Goal: Contribute content: Add original content to the website for others to see

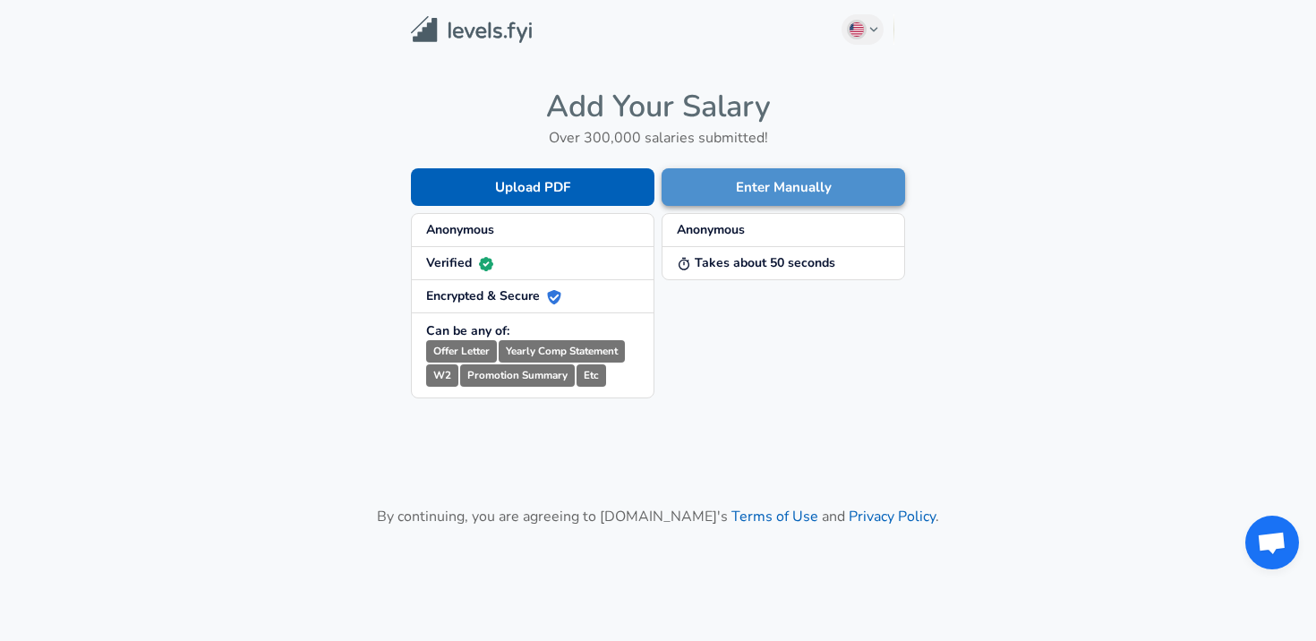
click at [707, 175] on button "Enter Manually" at bounding box center [782, 187] width 243 height 38
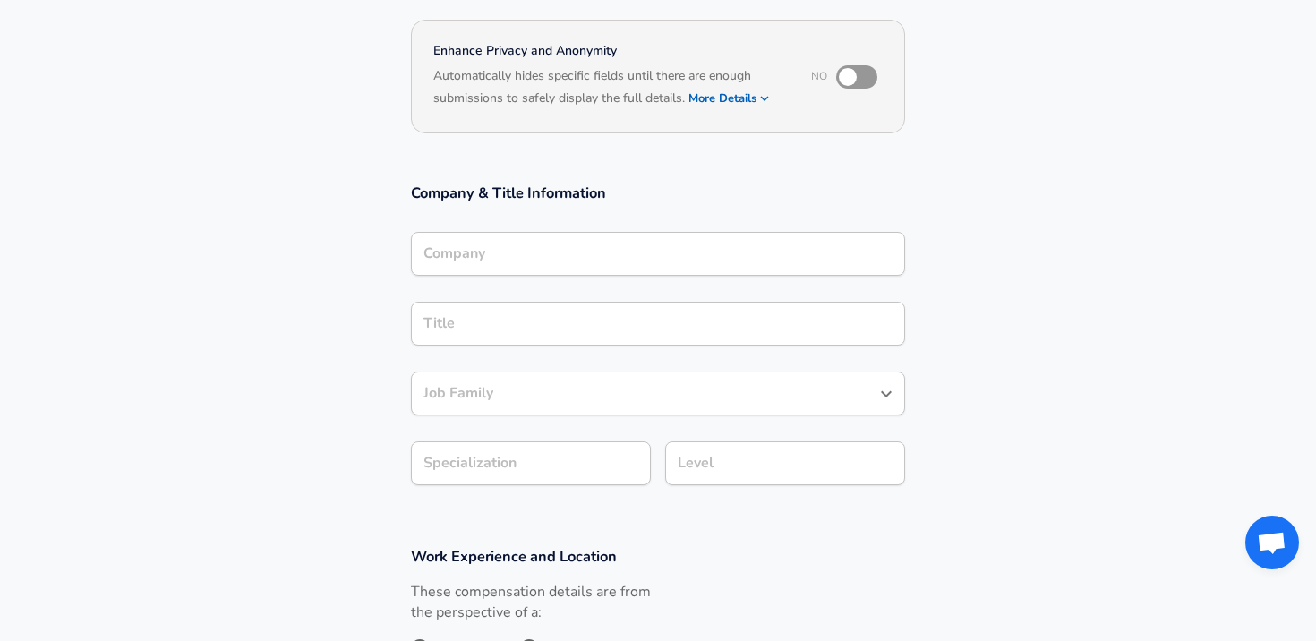
click at [542, 240] on input "Company" at bounding box center [658, 254] width 478 height 28
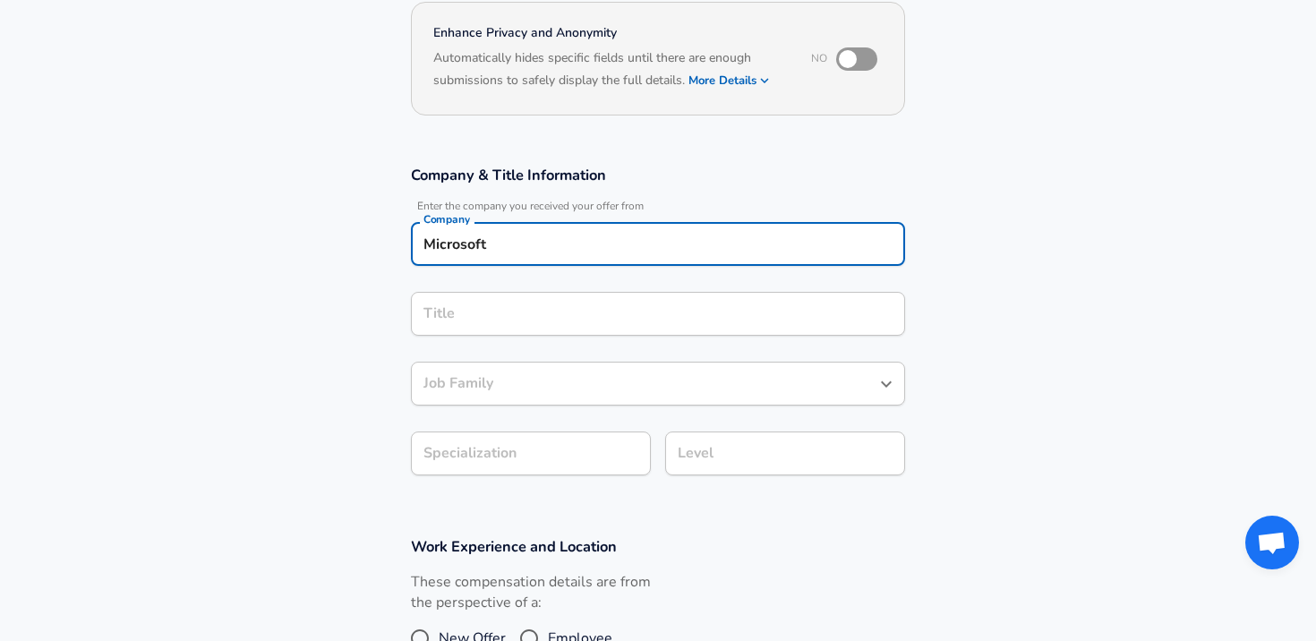
type input "Microsoft"
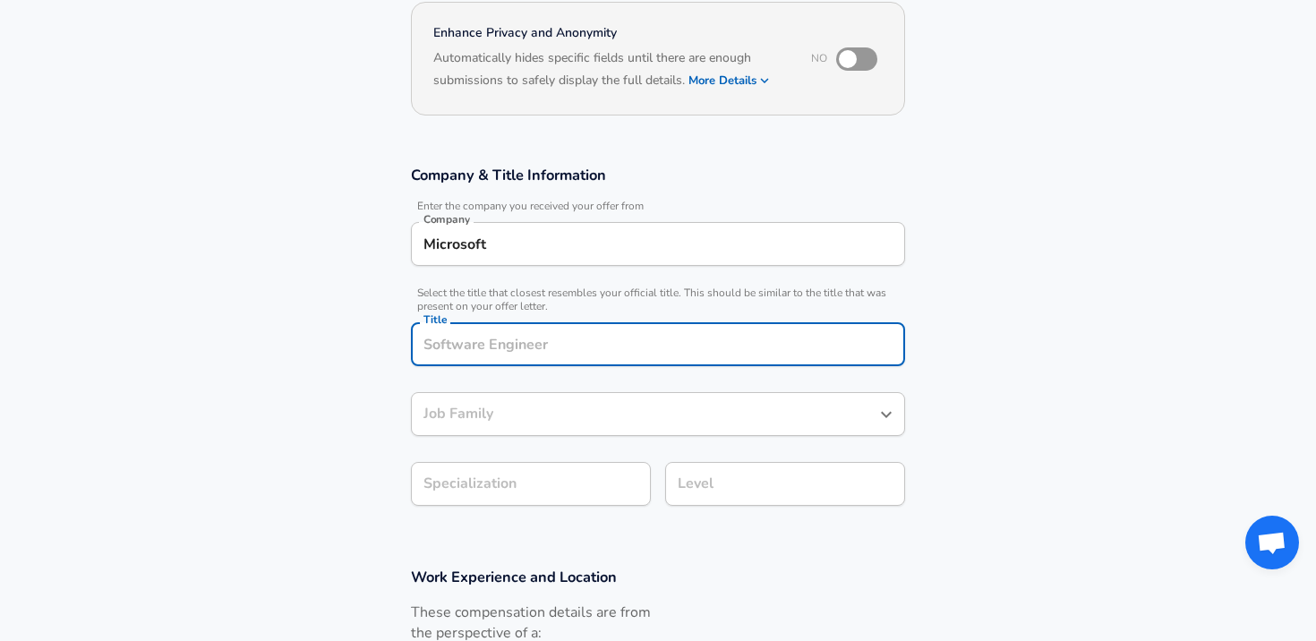
scroll to position [210, 0]
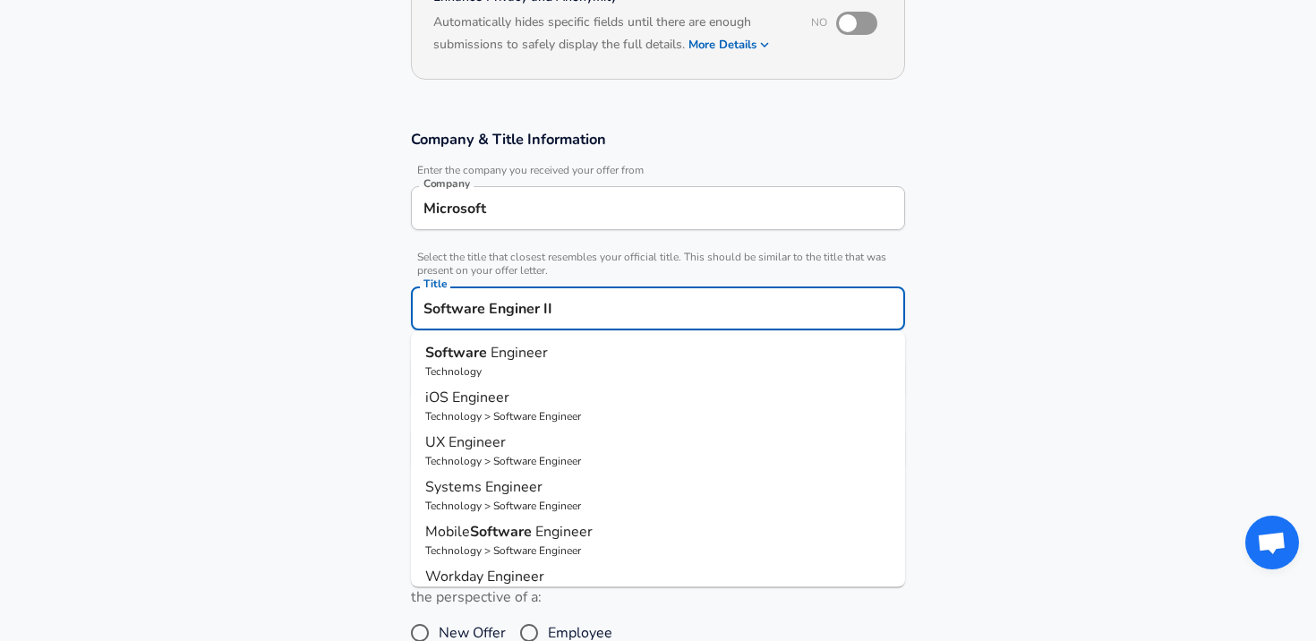
click at [535, 352] on span "Engineer" at bounding box center [518, 353] width 57 height 20
type input "Software Engineer"
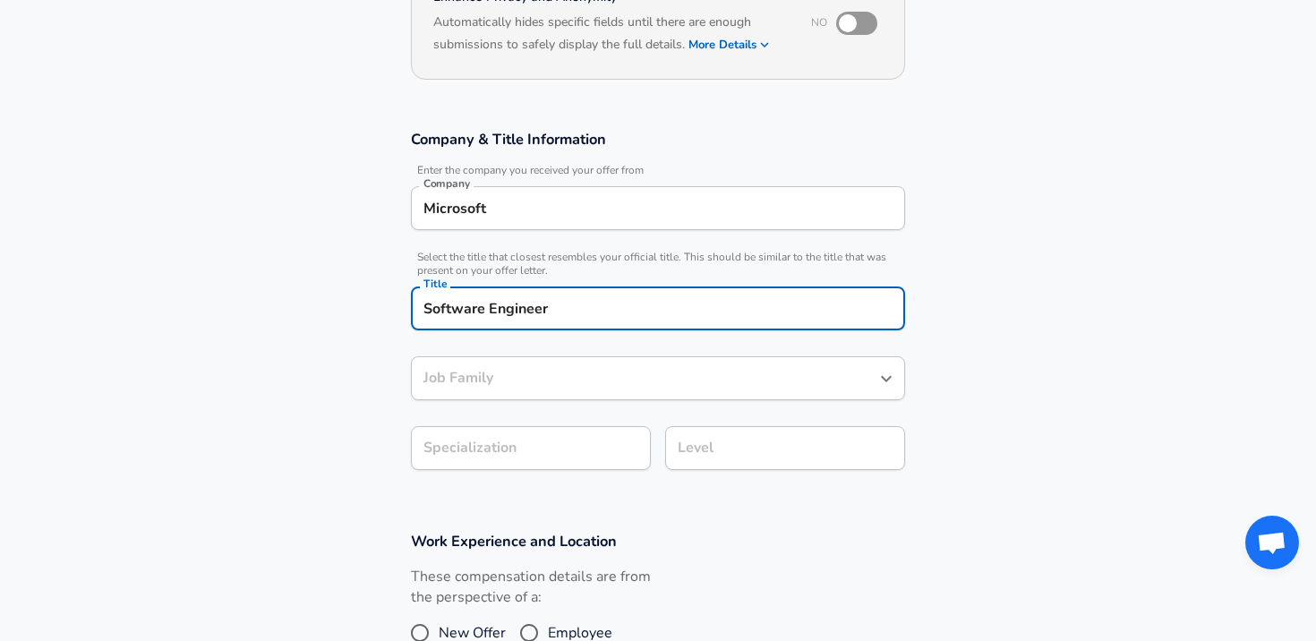
type input "Software Engineer"
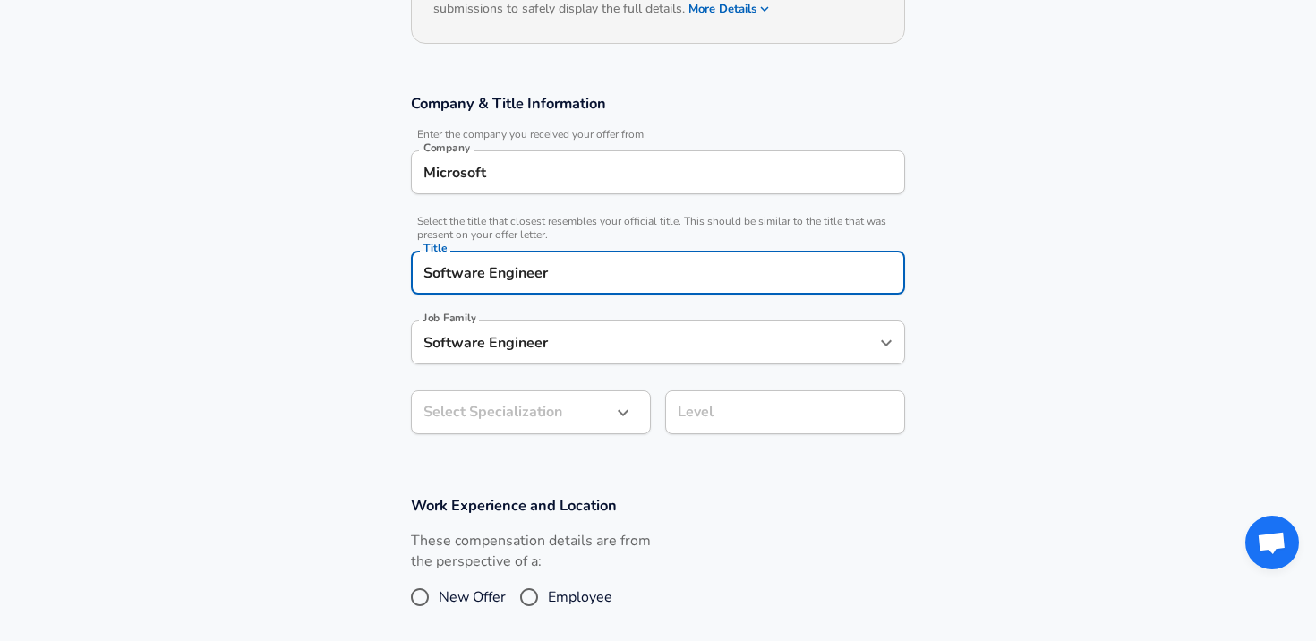
click at [529, 356] on input "Software Engineer" at bounding box center [644, 342] width 451 height 28
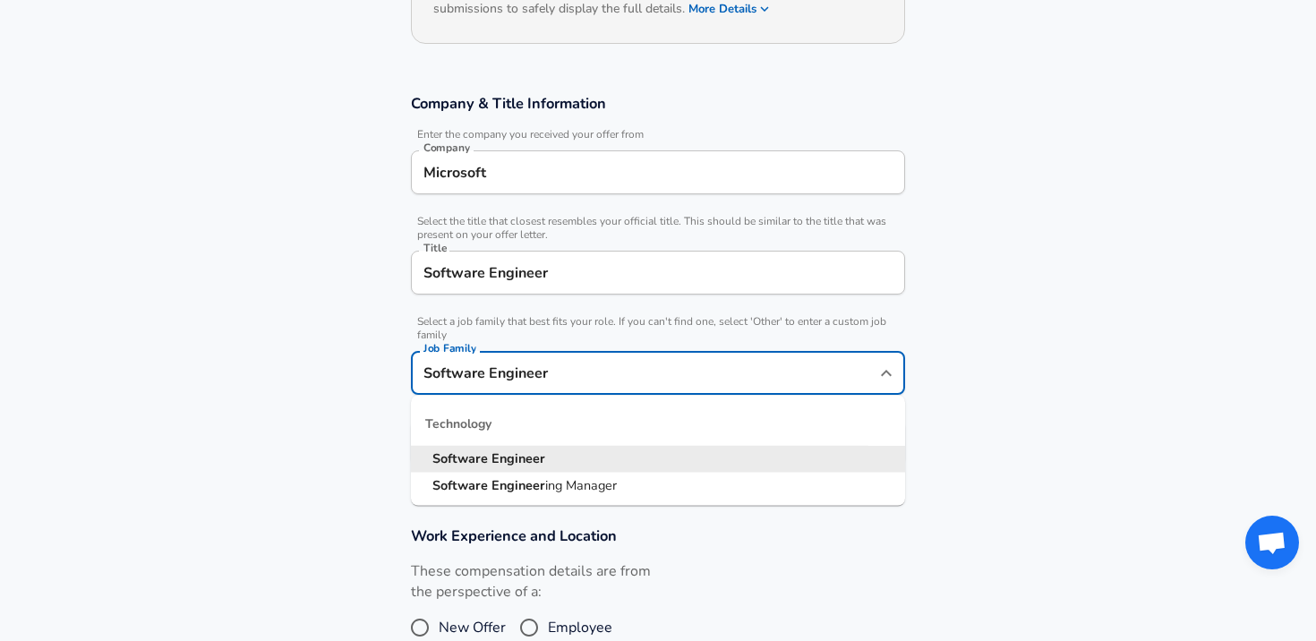
click at [318, 446] on section "Company & Title Information Enter the company you received your offer from Comp…" at bounding box center [658, 289] width 1316 height 432
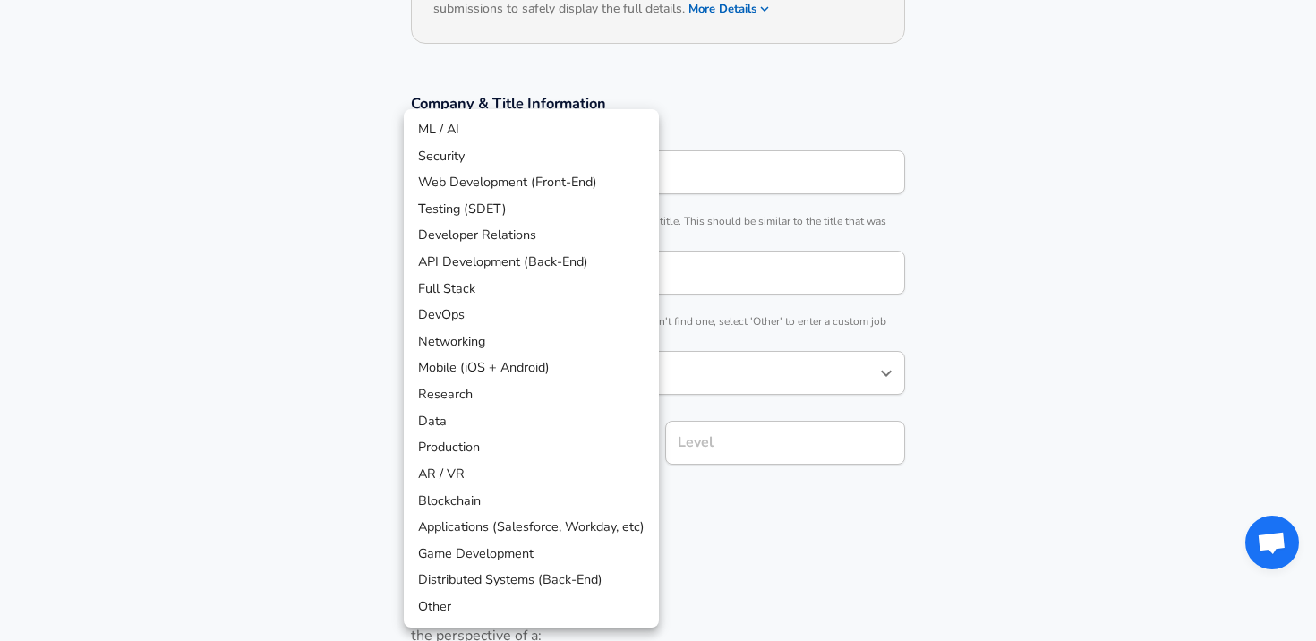
click at [450, 395] on body "English ([GEOGRAPHIC_DATA]) Change Restart Add Your Salary Upload your offer le…" at bounding box center [658, 74] width 1316 height 641
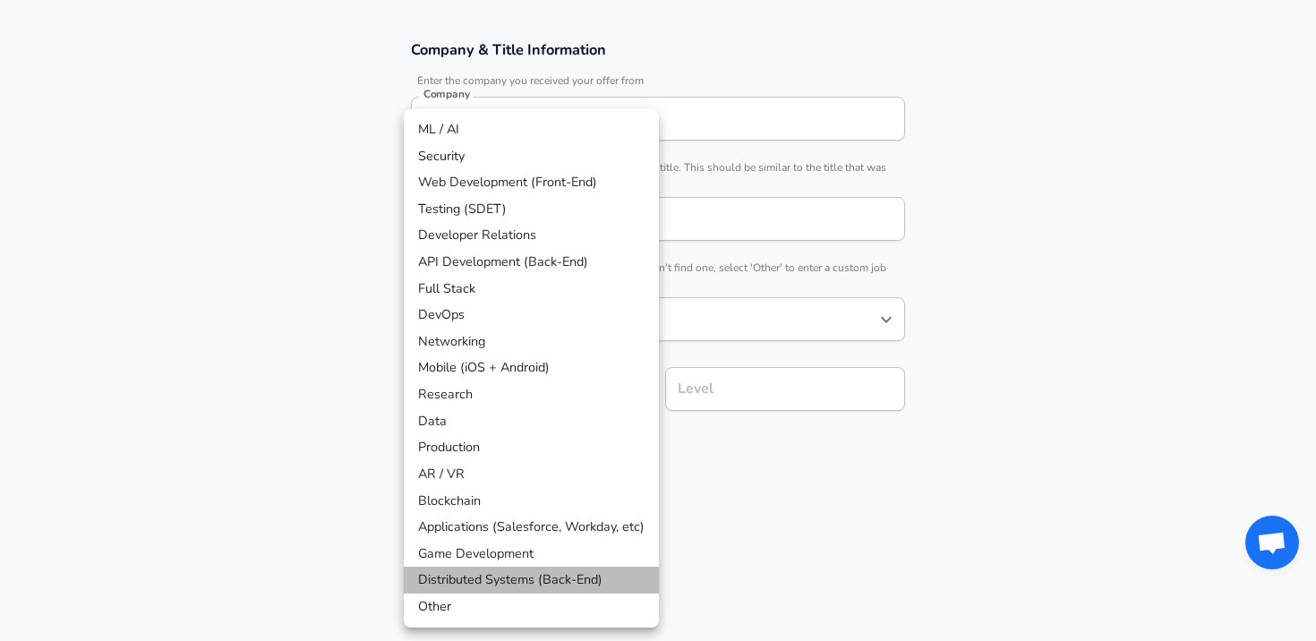
click at [456, 578] on li "Distributed Systems (Back-End)" at bounding box center [531, 580] width 255 height 27
type input "Distributed Systems (Back-End)"
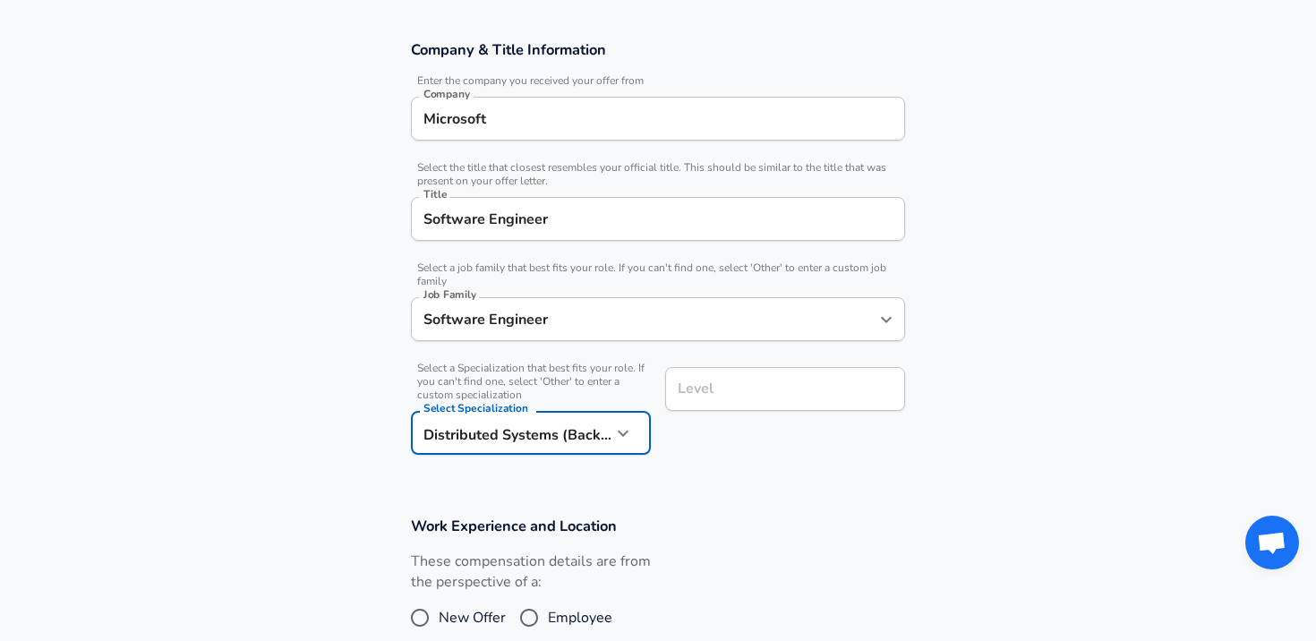
click at [803, 386] on input "Level" at bounding box center [785, 389] width 224 height 28
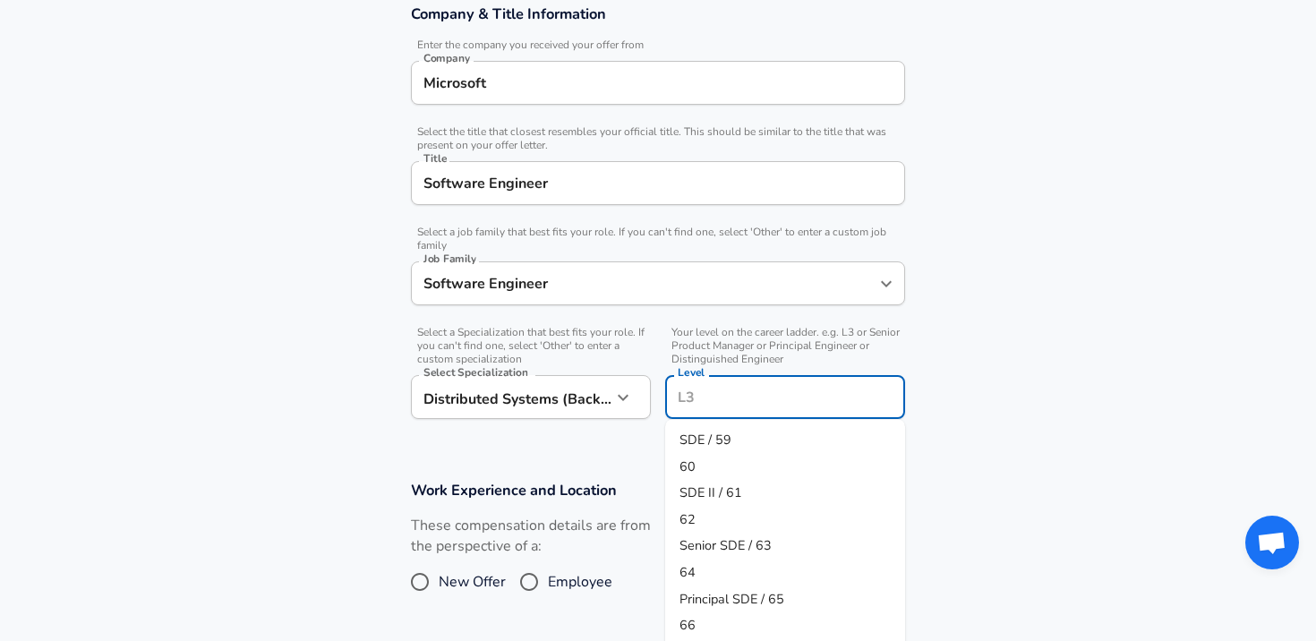
click at [746, 486] on li "SDE II / 61" at bounding box center [785, 493] width 240 height 27
type input "SDE II / 61"
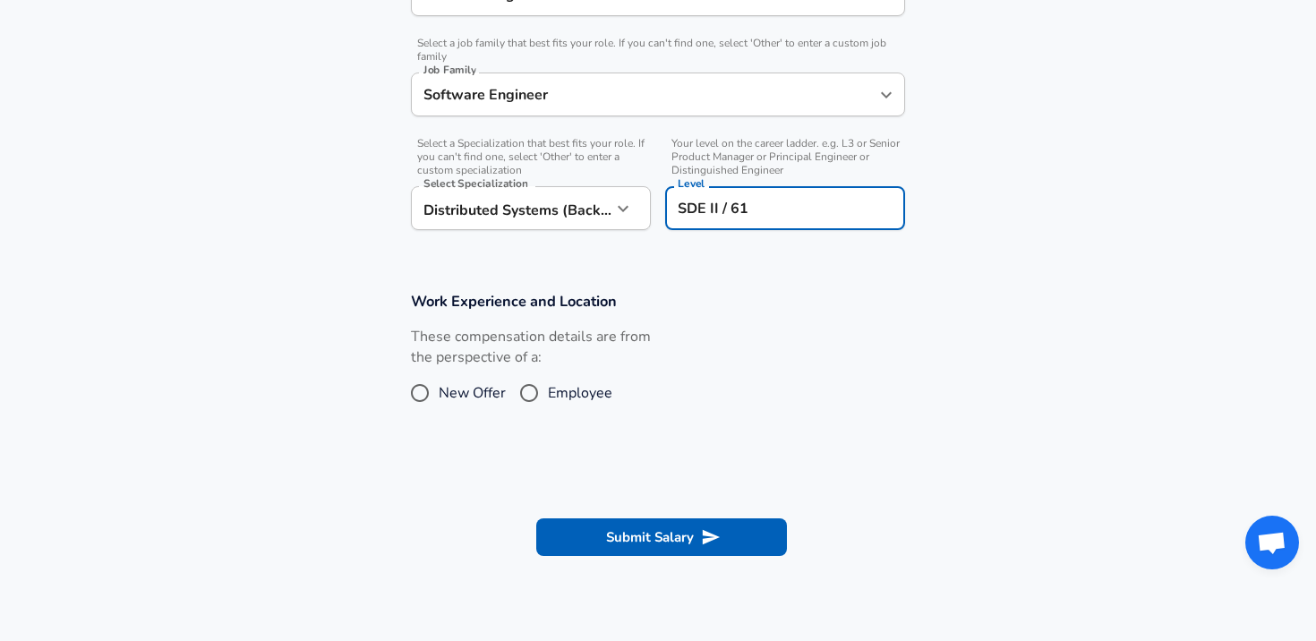
scroll to position [593, 0]
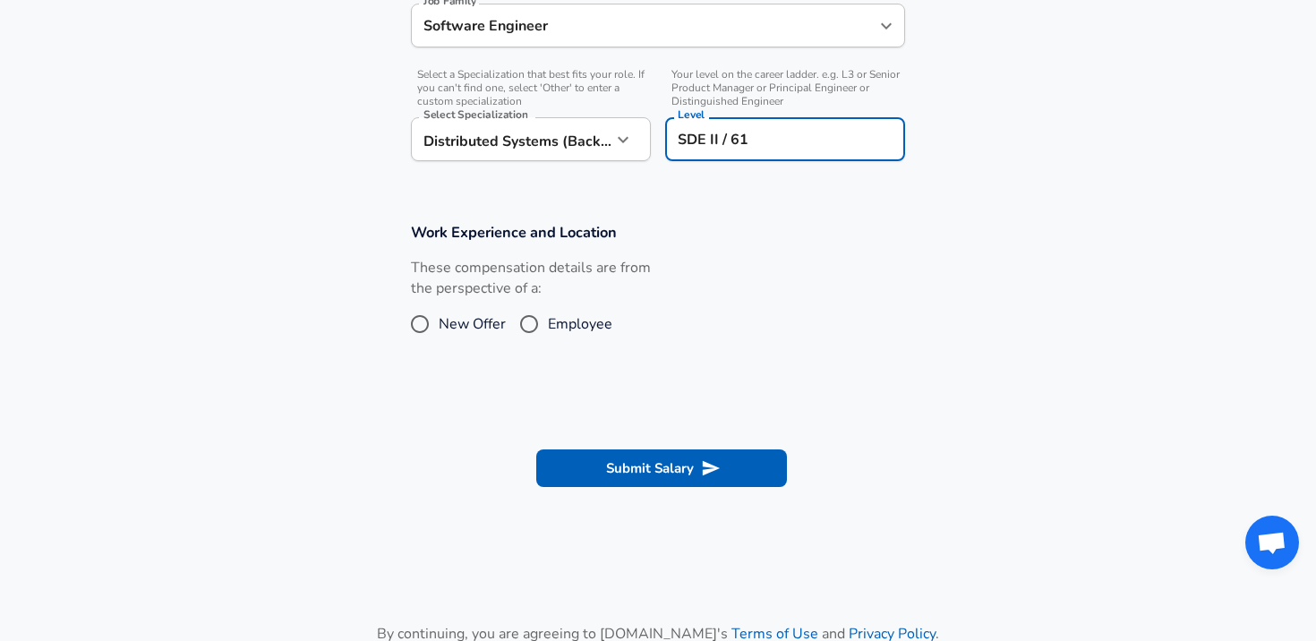
click at [551, 324] on span "Employee" at bounding box center [580, 323] width 64 height 21
click at [548, 324] on input "Employee" at bounding box center [529, 324] width 38 height 29
radio input "true"
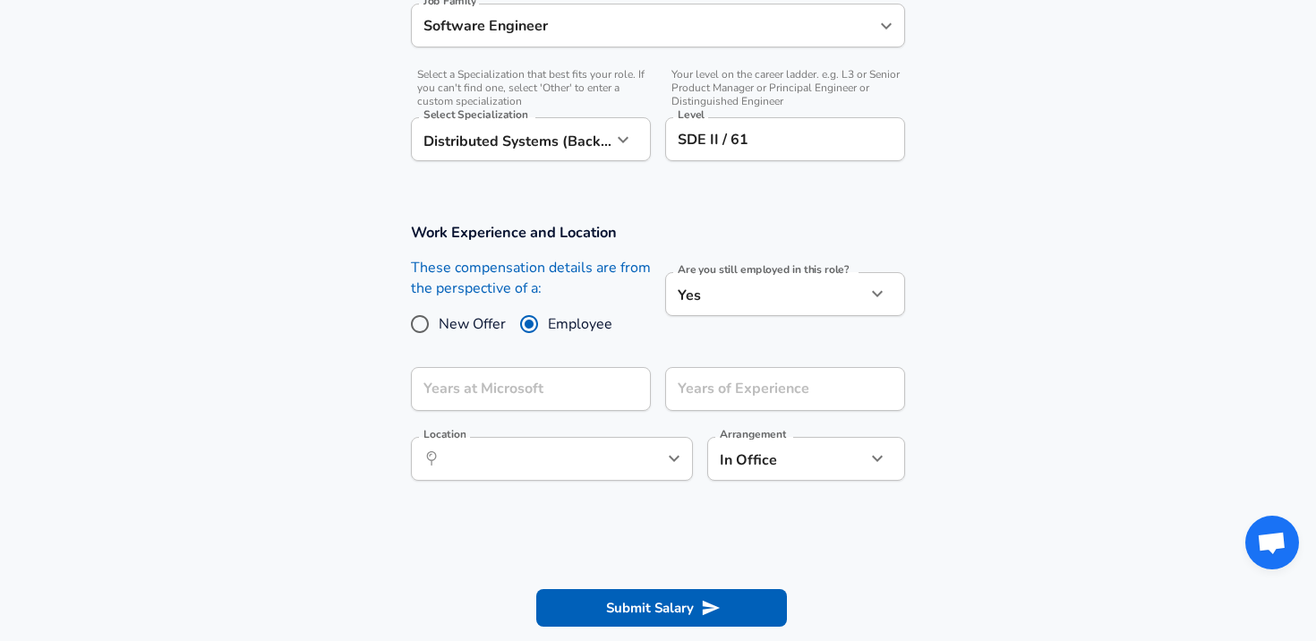
click at [482, 325] on span "New Offer" at bounding box center [472, 323] width 67 height 21
click at [439, 325] on input "New Offer" at bounding box center [420, 324] width 38 height 29
radio input "true"
click at [549, 328] on span "Employee" at bounding box center [580, 323] width 64 height 21
click at [548, 328] on input "Employee" at bounding box center [529, 324] width 38 height 29
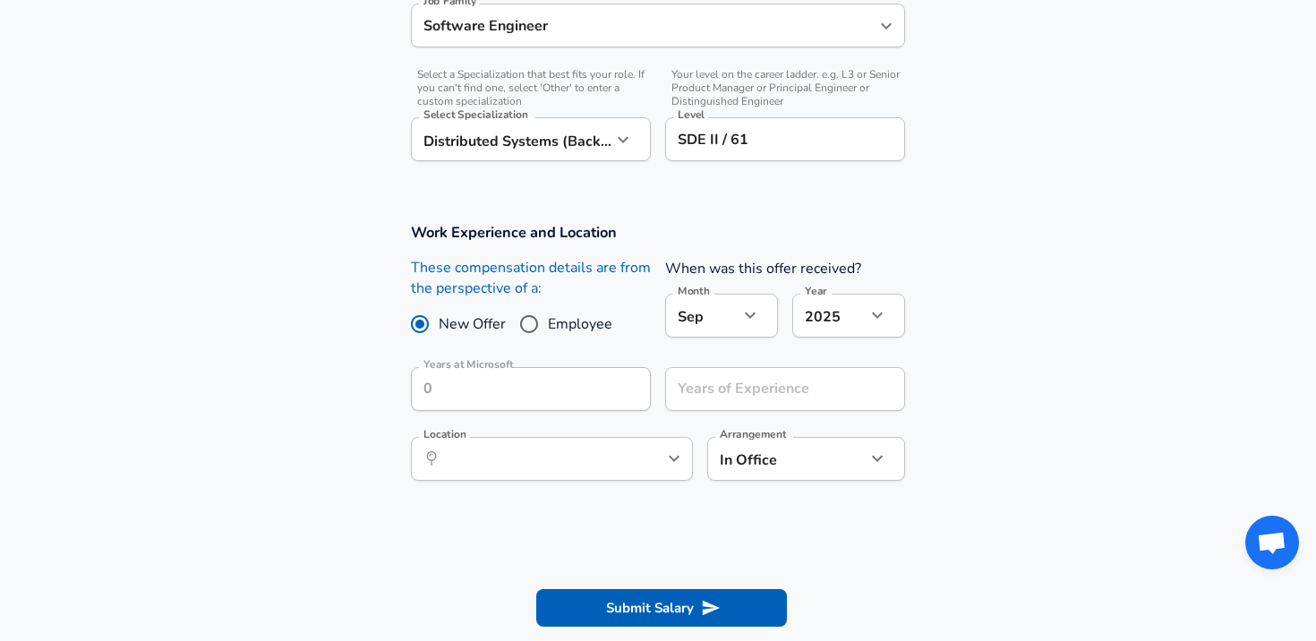
radio input "true"
radio input "false"
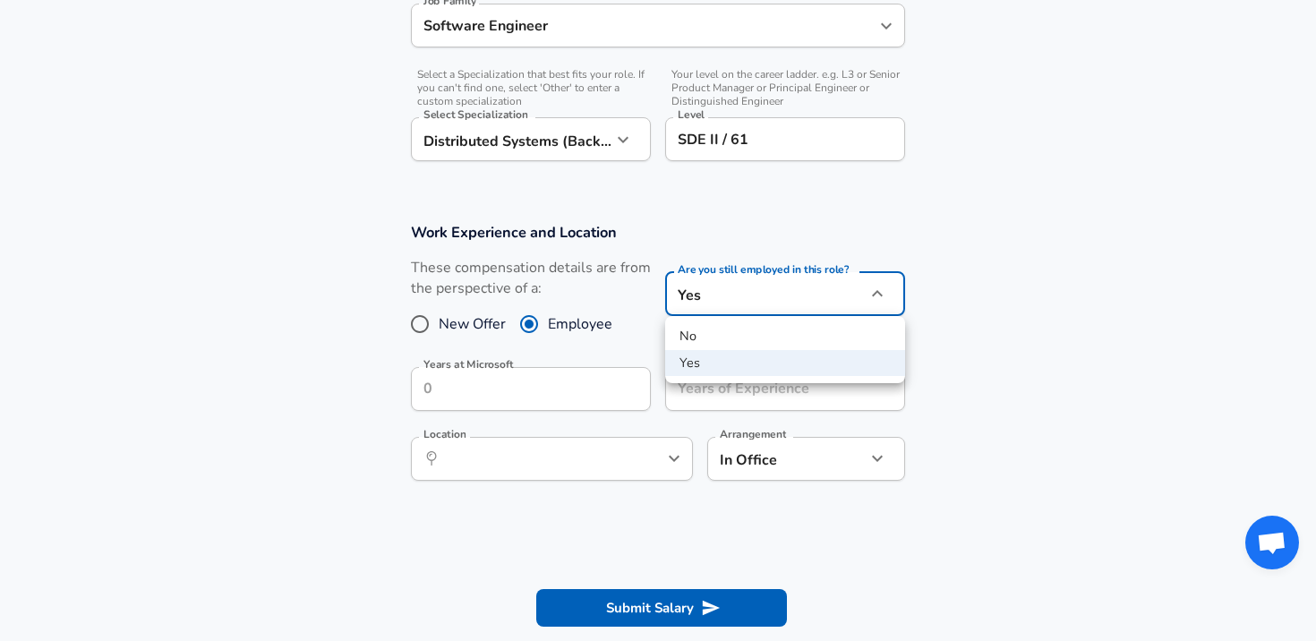
click at [753, 309] on div at bounding box center [658, 320] width 1316 height 641
click at [553, 400] on input "Years at Microsoft" at bounding box center [511, 389] width 200 height 44
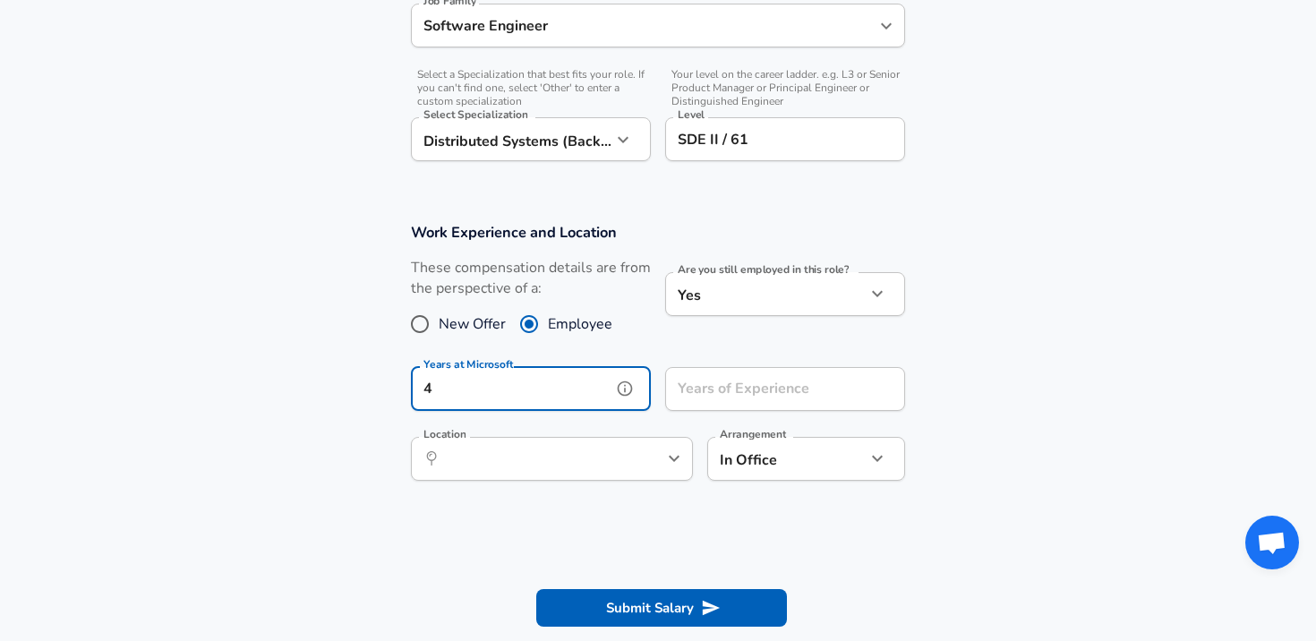
type input "4"
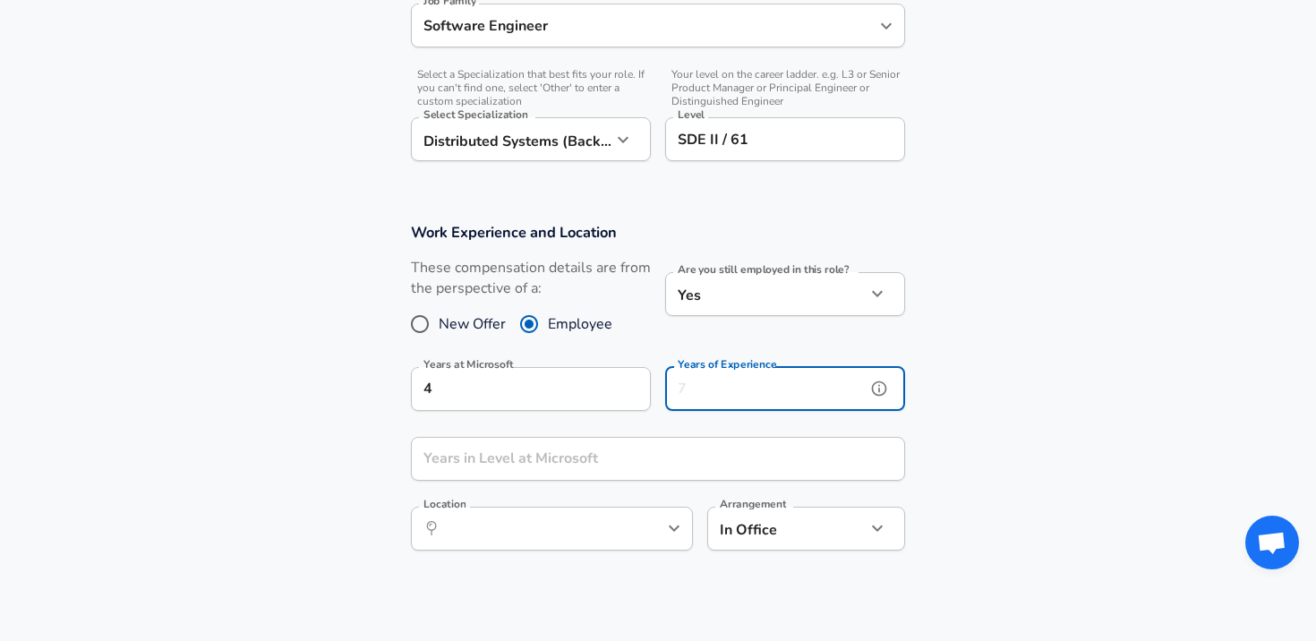
click at [702, 397] on input "Years of Experience" at bounding box center [765, 389] width 200 height 44
type input "4"
click at [690, 457] on input "Years in Level at Microsoft" at bounding box center [638, 459] width 455 height 44
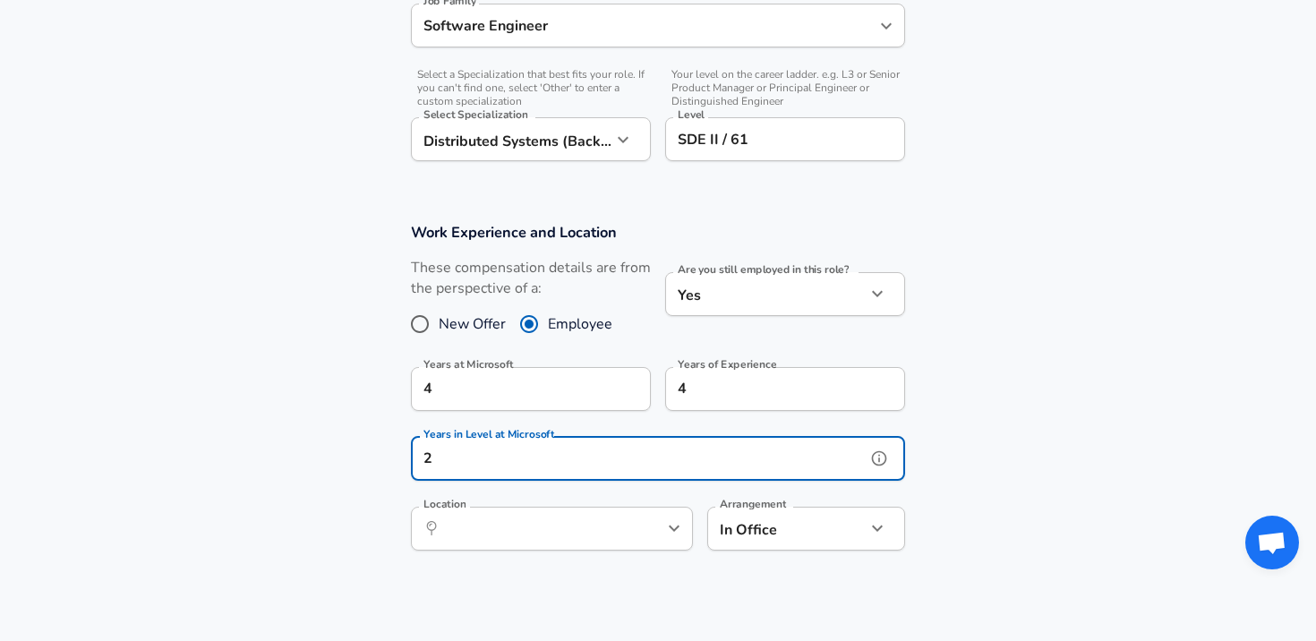
type input "2"
click at [473, 517] on input "Location" at bounding box center [531, 529] width 183 height 28
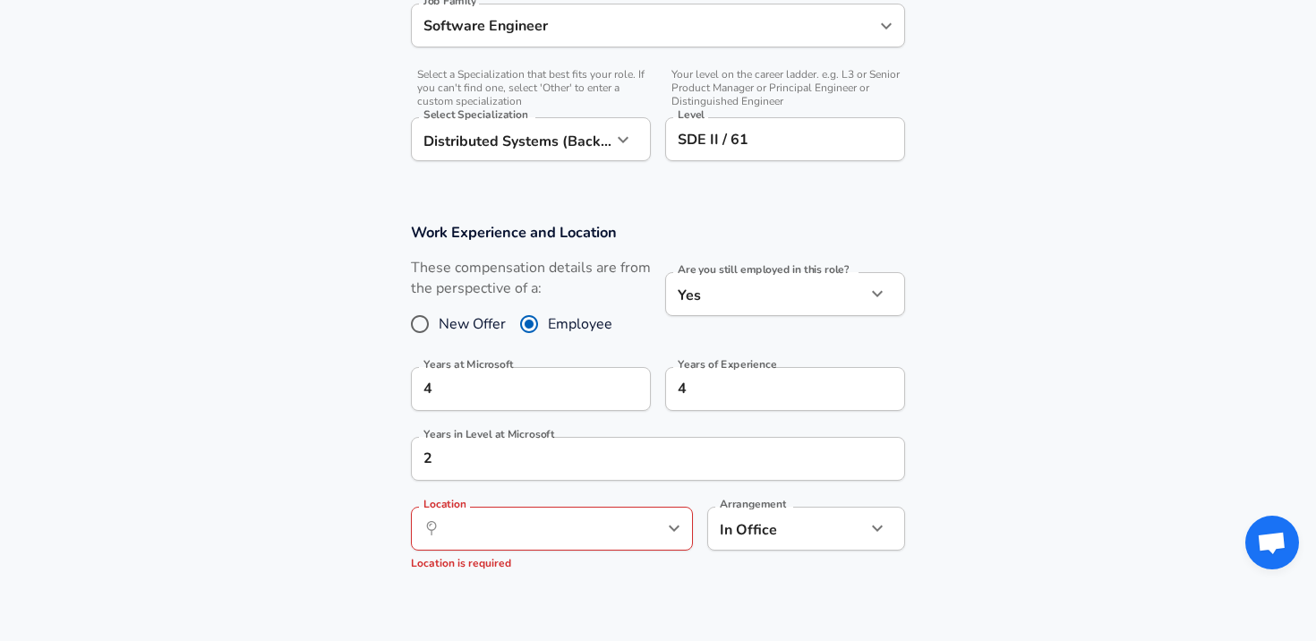
click at [461, 434] on label "Years in Level at Microsoft" at bounding box center [488, 434] width 131 height 11
click at [461, 437] on input "2" at bounding box center [638, 459] width 455 height 44
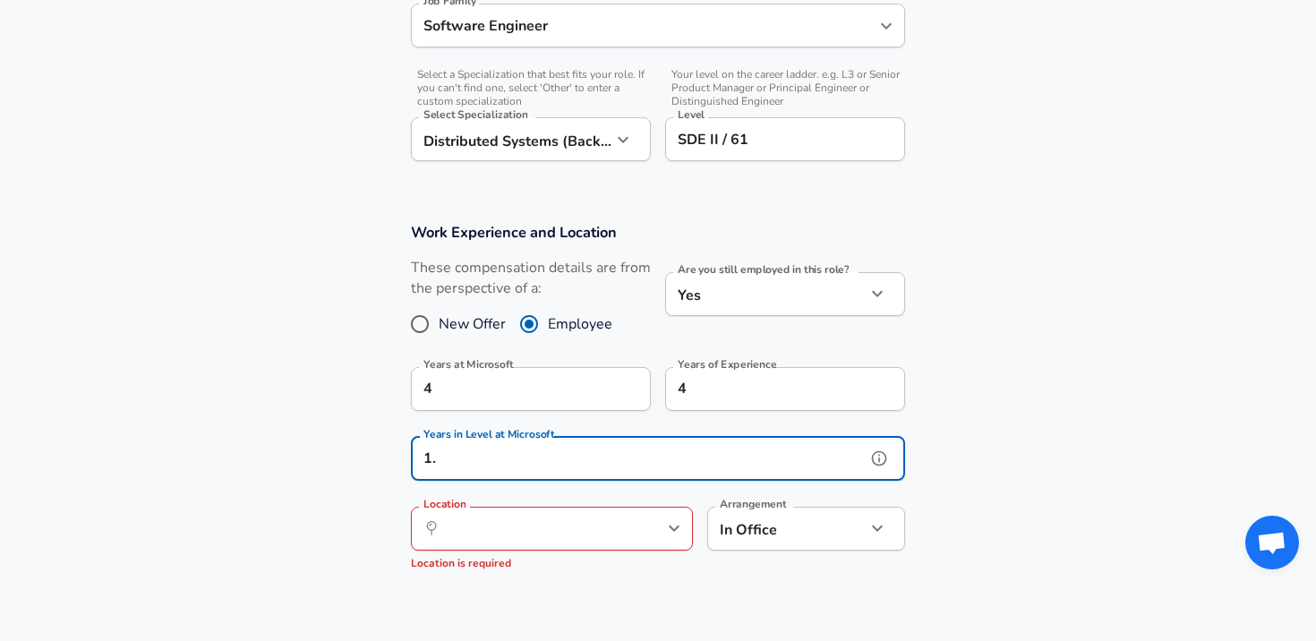
type input "1"
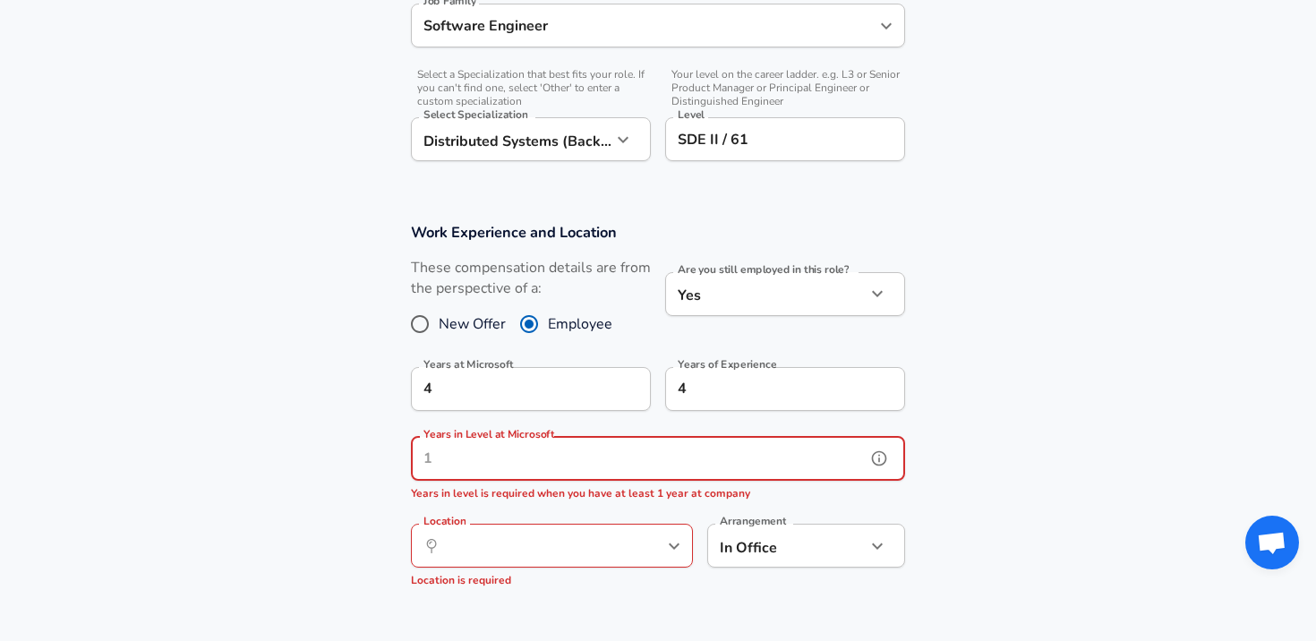
type input "2"
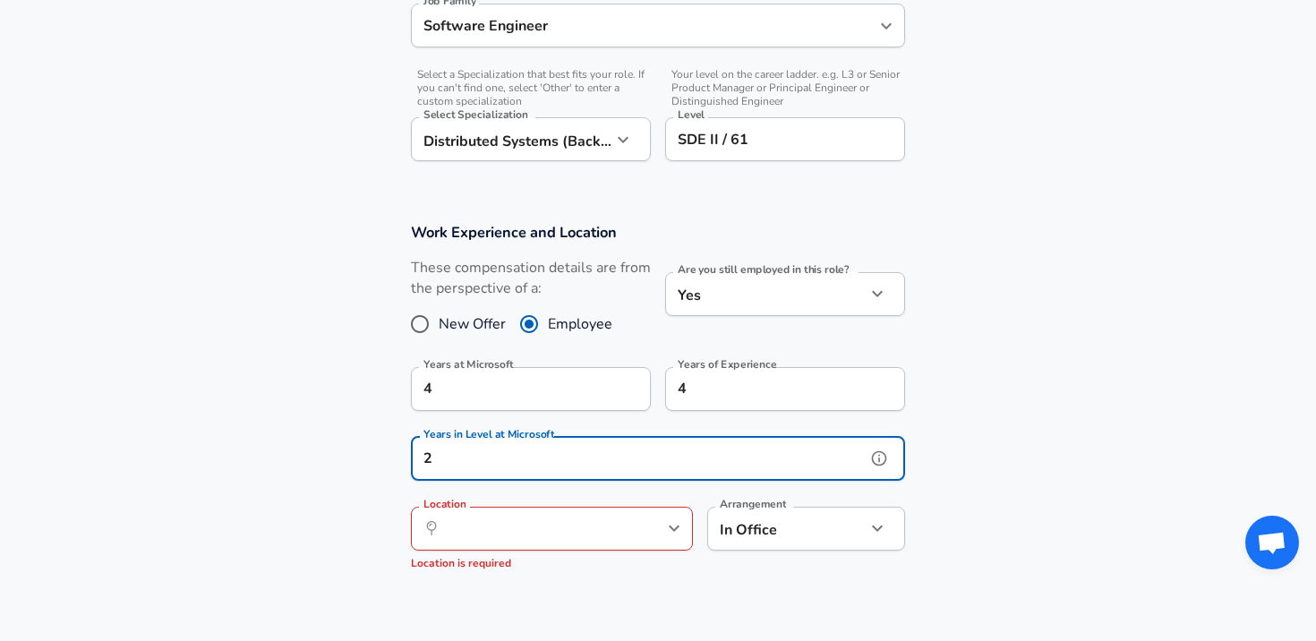
click at [563, 513] on div "​ Location" at bounding box center [552, 529] width 282 height 44
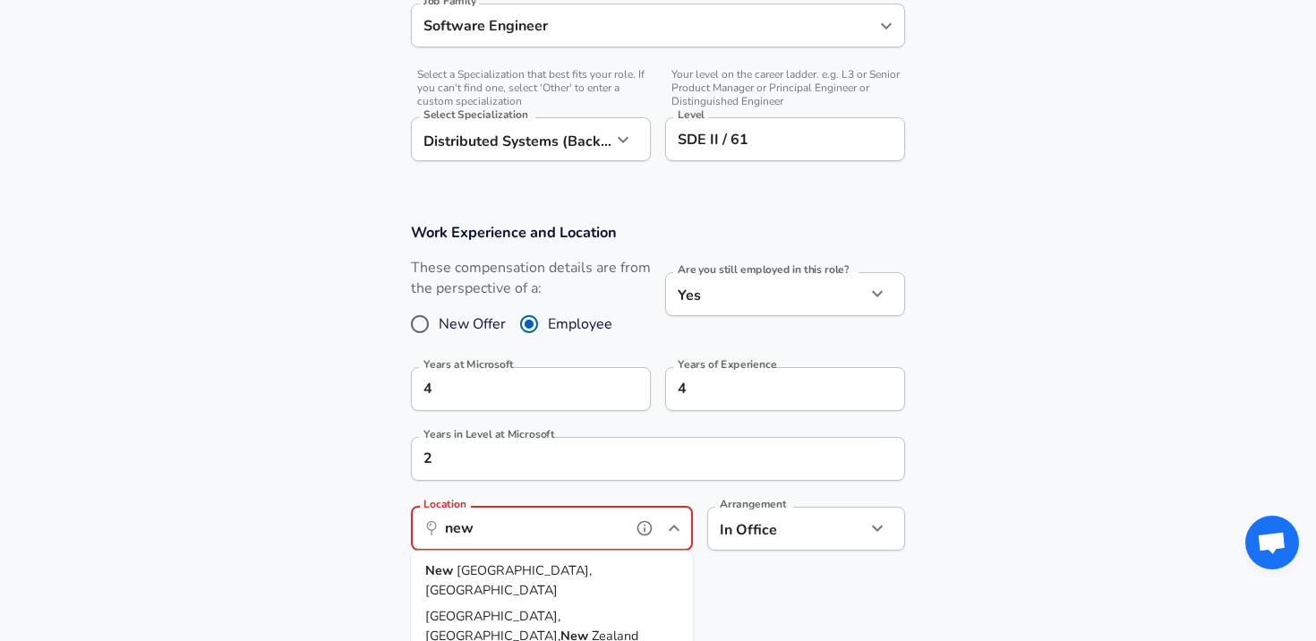
click at [549, 570] on li "[GEOGRAPHIC_DATA], [GEOGRAPHIC_DATA]" at bounding box center [552, 581] width 282 height 46
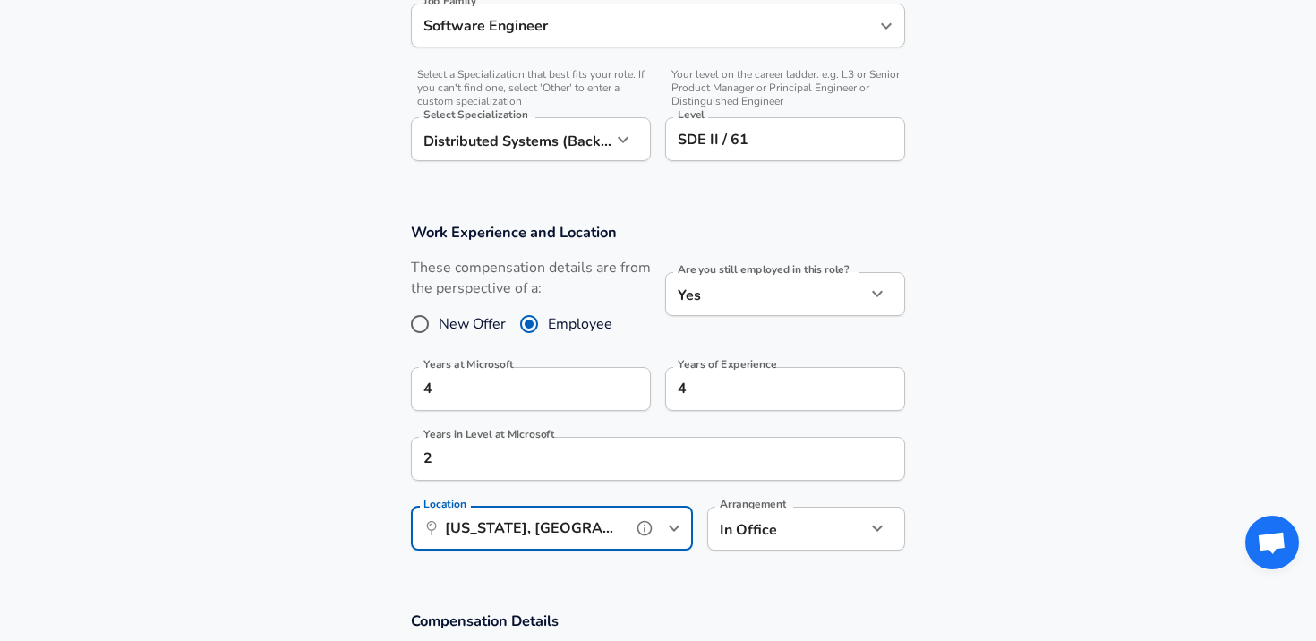
type input "[US_STATE], [GEOGRAPHIC_DATA]"
click at [795, 550] on div "Arrangement In Office office Arrangement" at bounding box center [806, 531] width 198 height 48
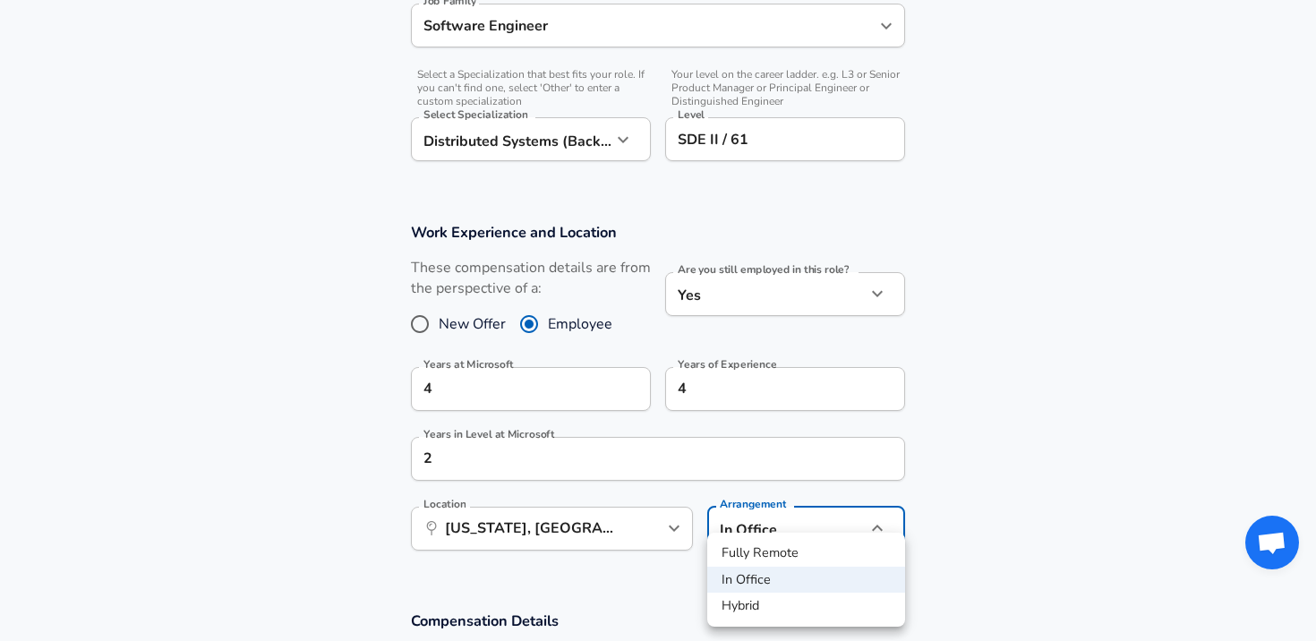
click at [795, 553] on li "Fully Remote" at bounding box center [806, 553] width 198 height 27
type input "remote"
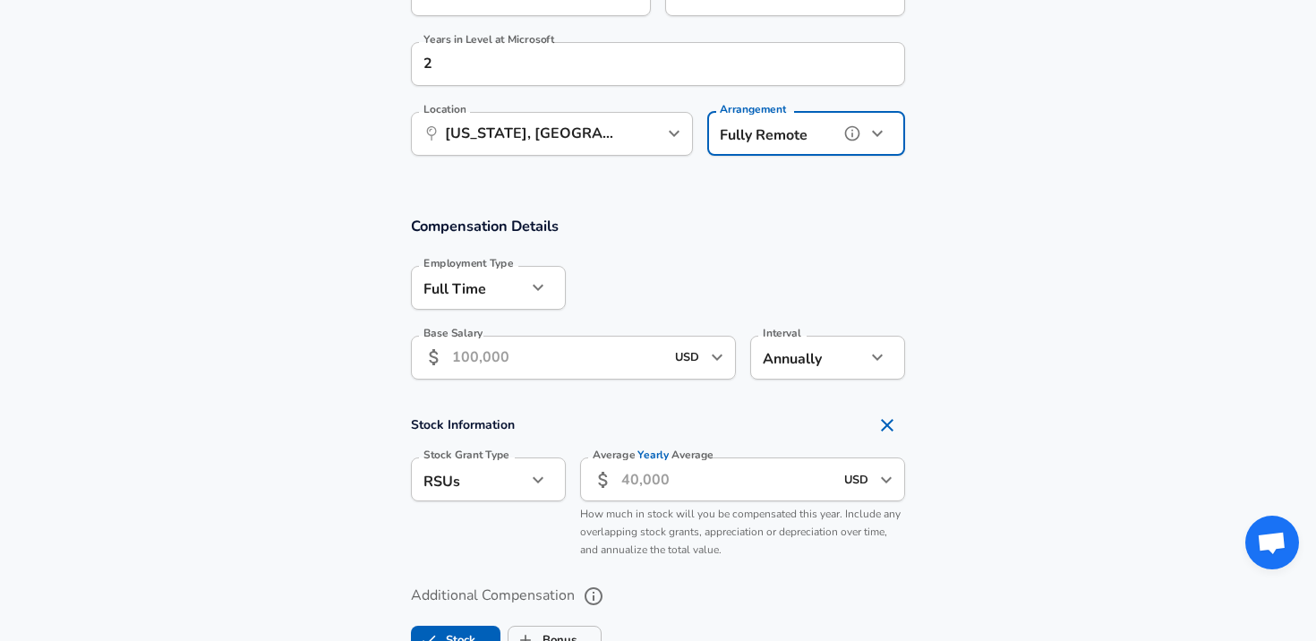
scroll to position [994, 0]
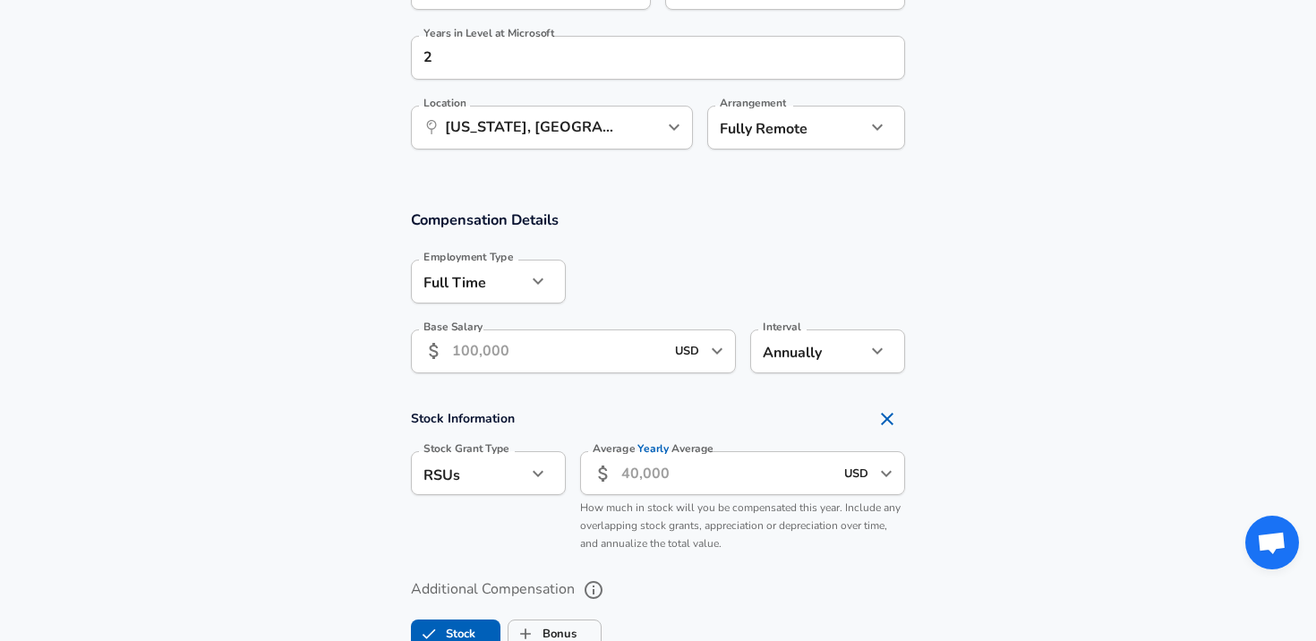
click at [534, 363] on input "Base Salary" at bounding box center [558, 351] width 212 height 44
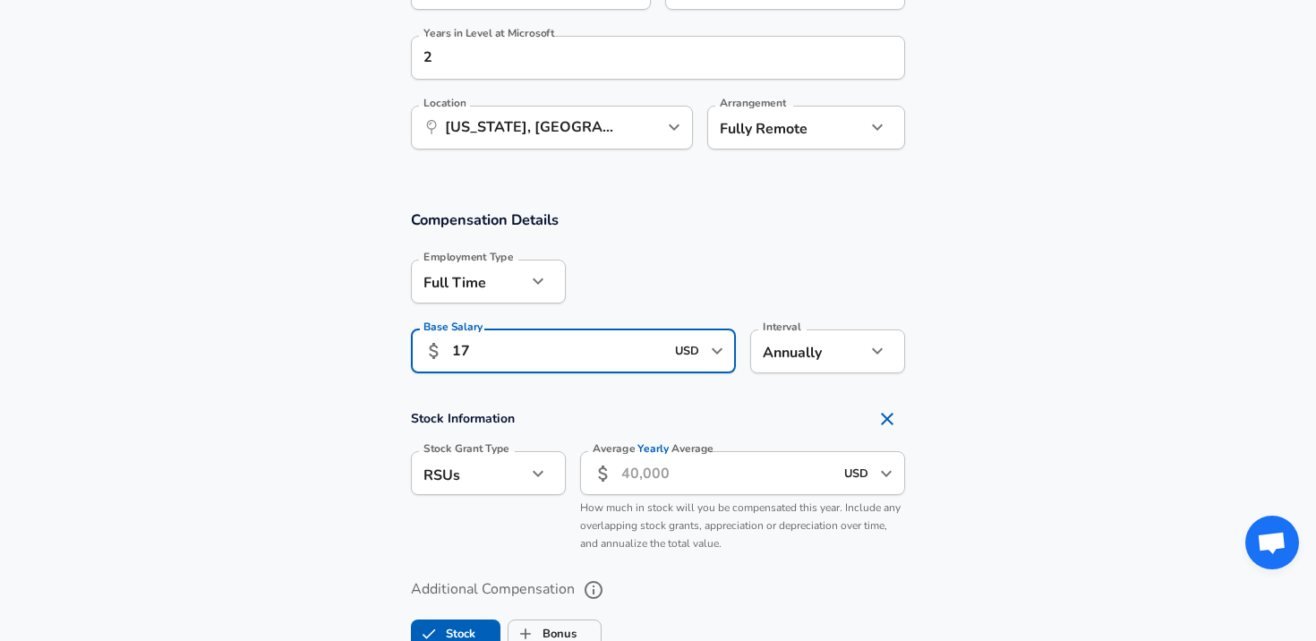
type input "1"
type input "161,370"
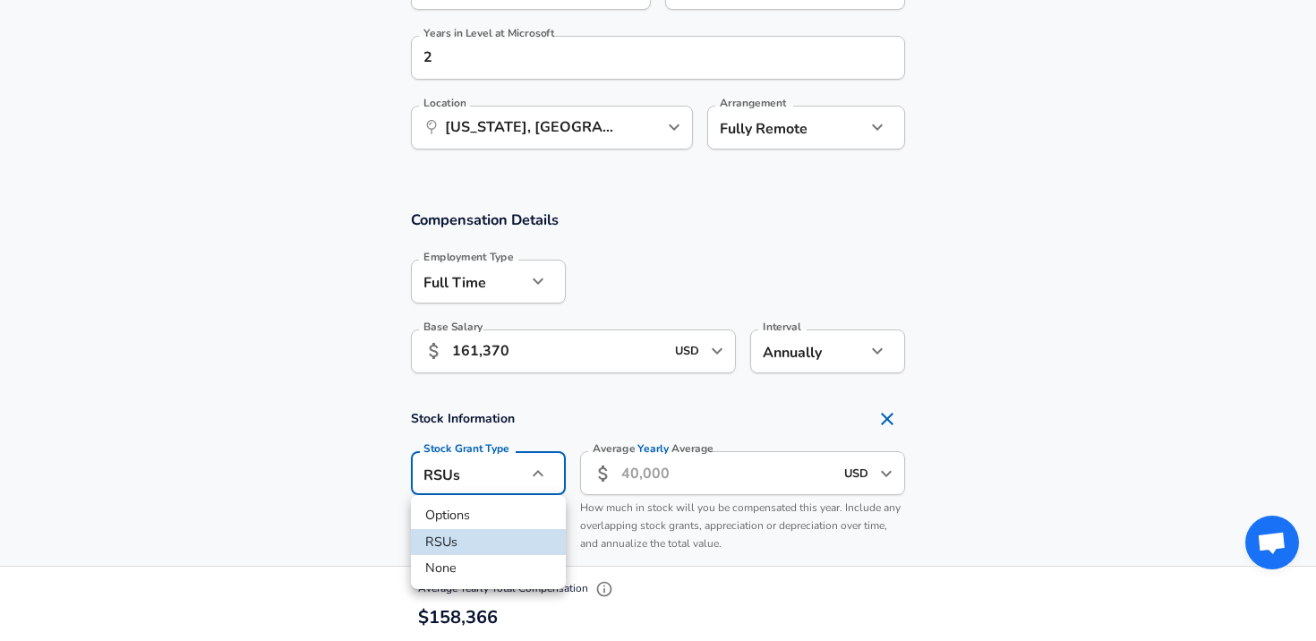
click at [625, 485] on div at bounding box center [658, 320] width 1316 height 641
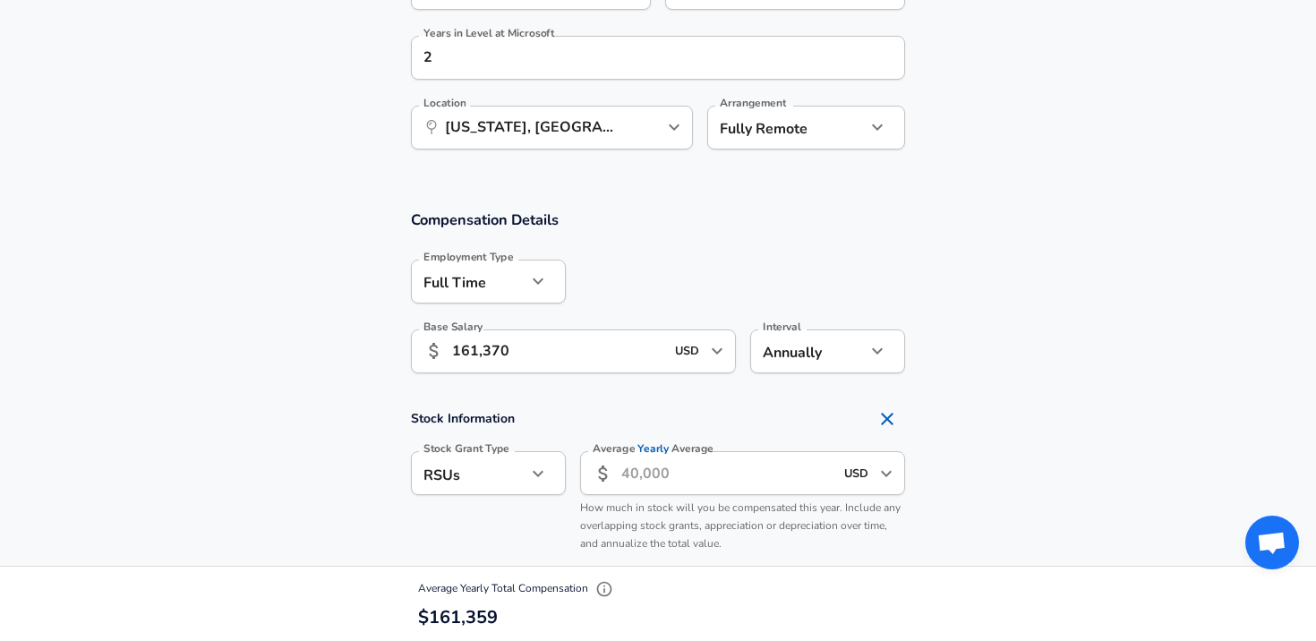
click at [628, 473] on input "Average Yearly Average" at bounding box center [727, 473] width 212 height 44
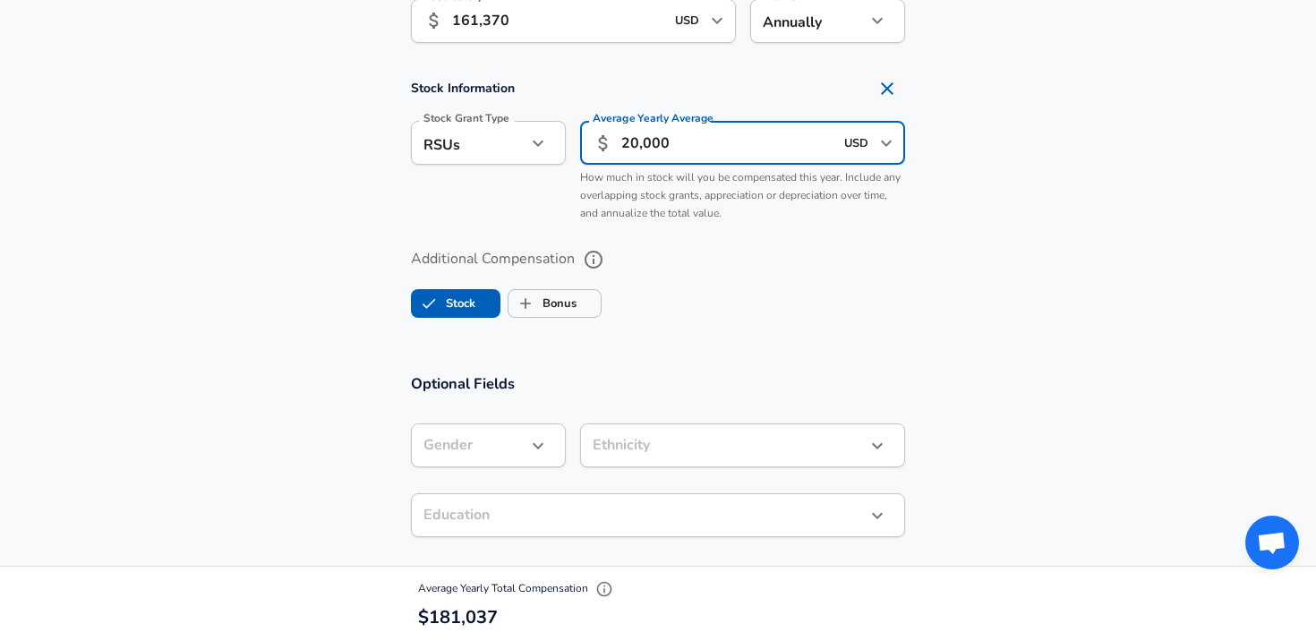
scroll to position [1329, 0]
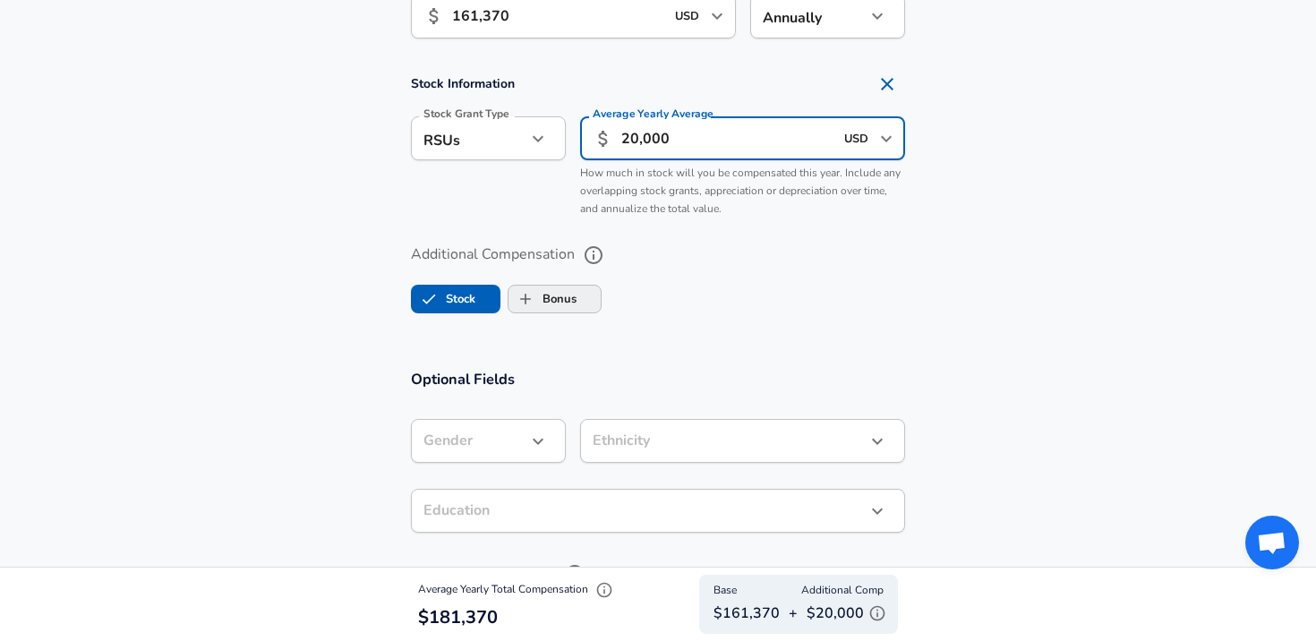
type input "20,000"
click at [533, 303] on input "Bonus" at bounding box center [525, 299] width 34 height 34
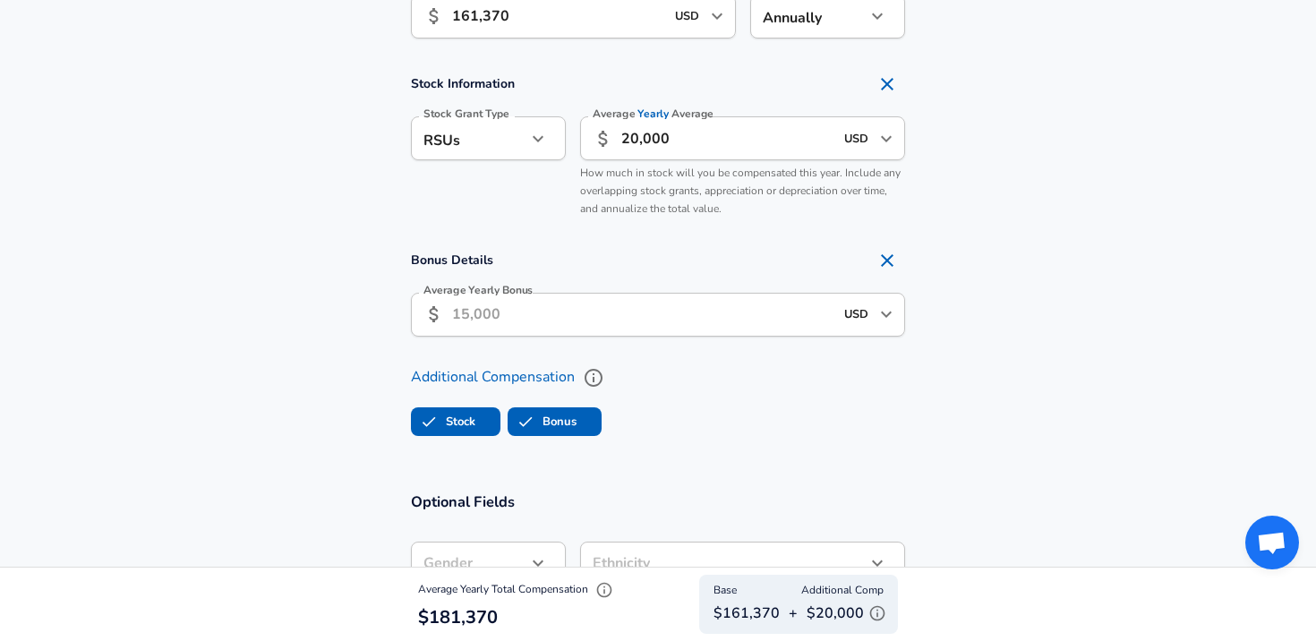
checkbox input "true"
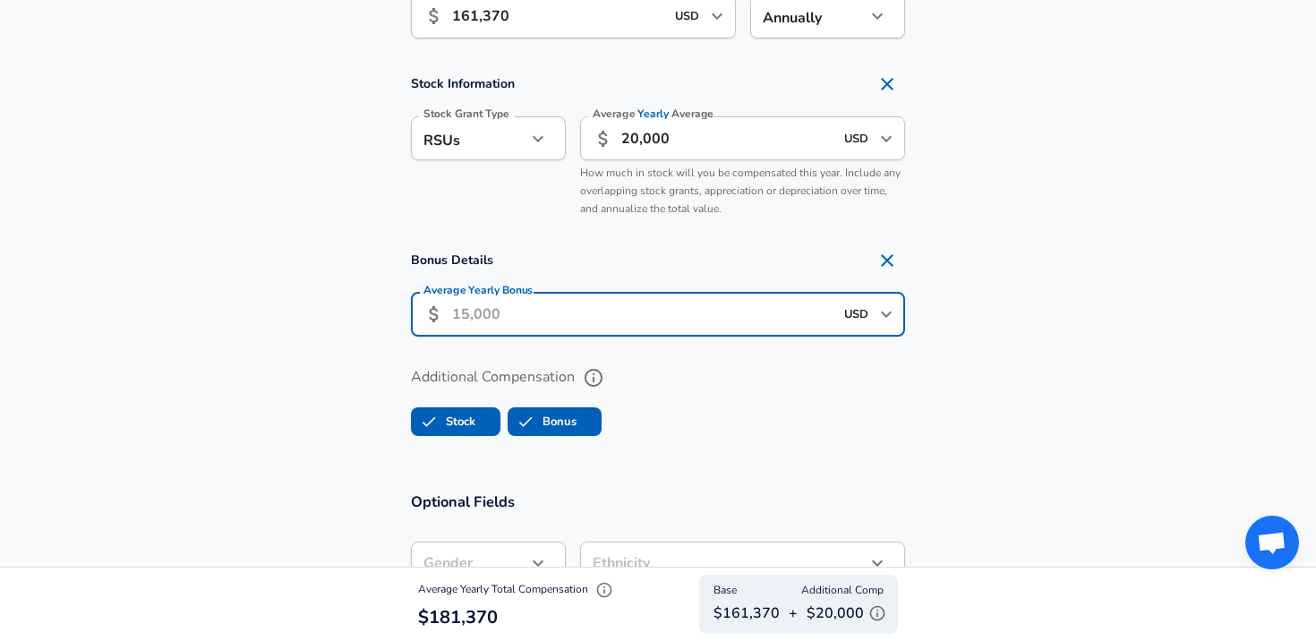
click at [531, 315] on input "Average Yearly Bonus" at bounding box center [642, 315] width 381 height 44
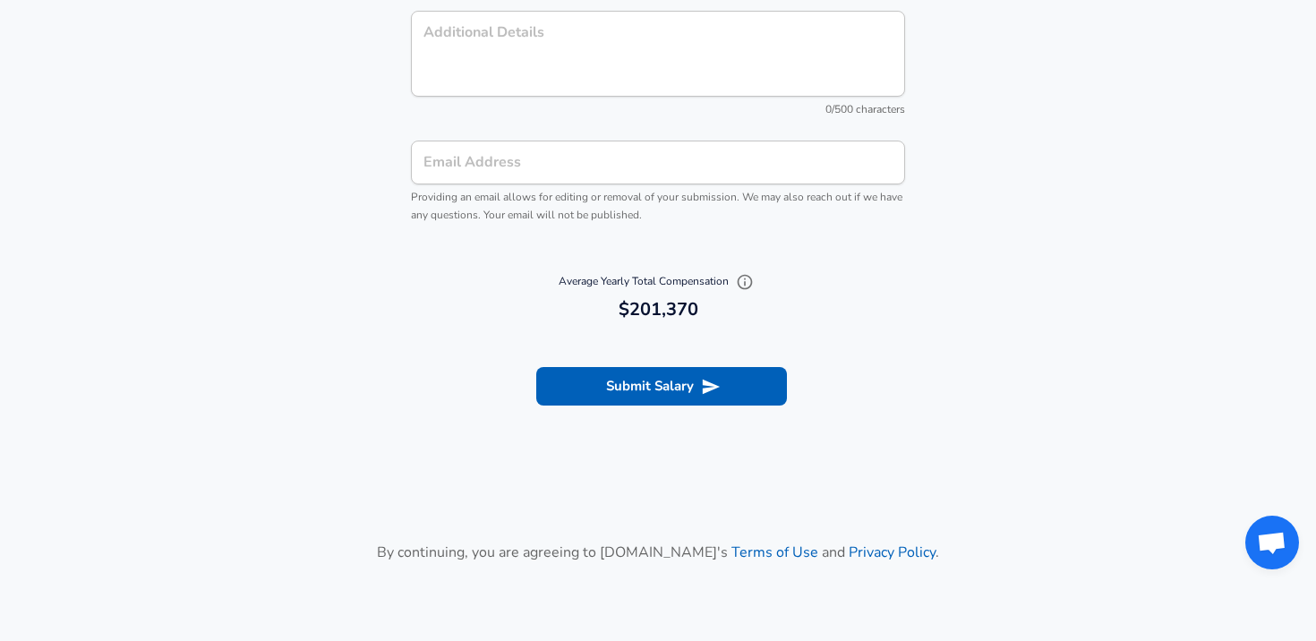
scroll to position [2150, 0]
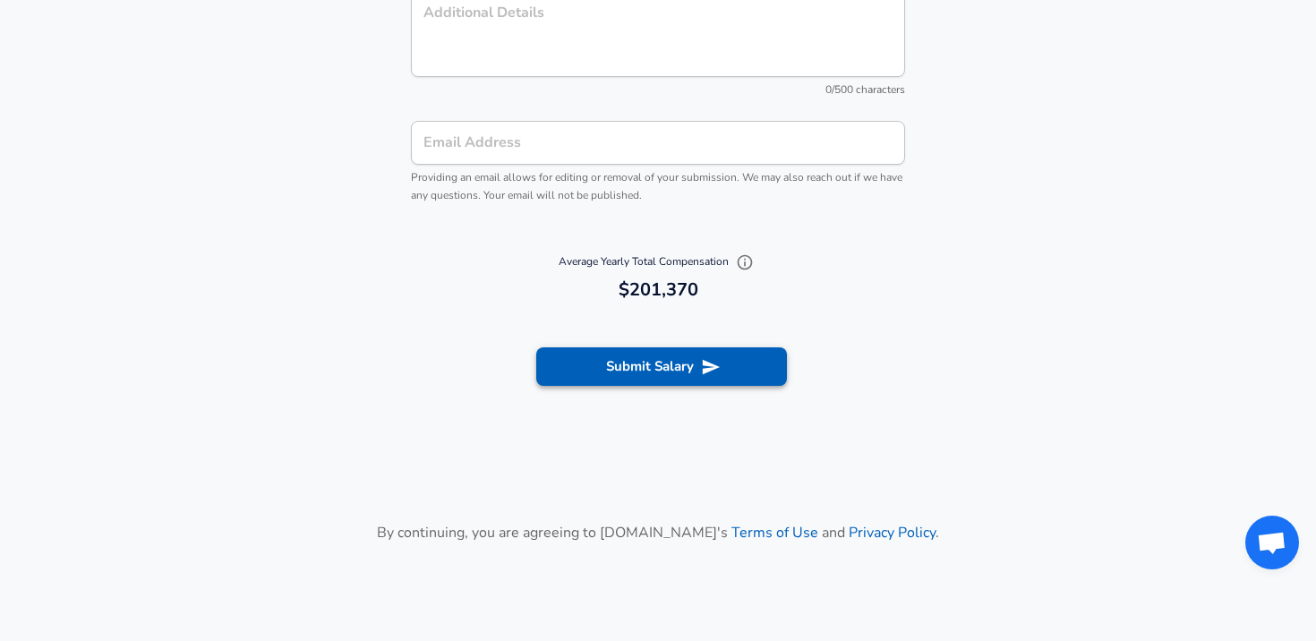
type input "20,000"
click at [693, 356] on button "Submit Salary" at bounding box center [661, 366] width 251 height 38
